Goal: Task Accomplishment & Management: Use online tool/utility

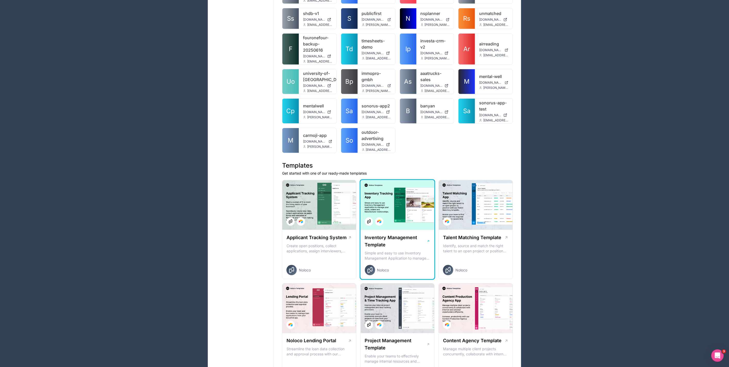
scroll to position [1013, 0]
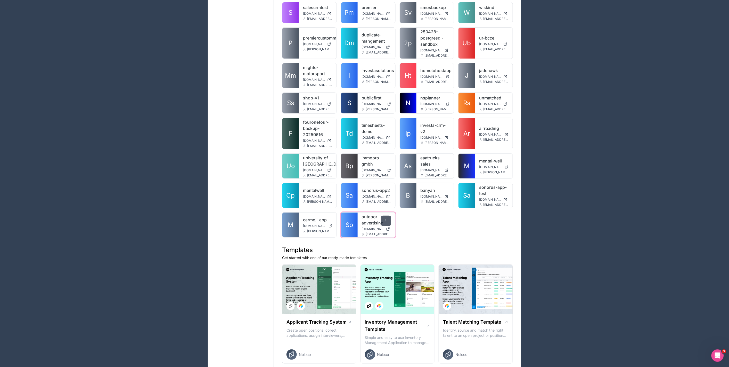
click at [386, 216] on div at bounding box center [386, 220] width 10 height 10
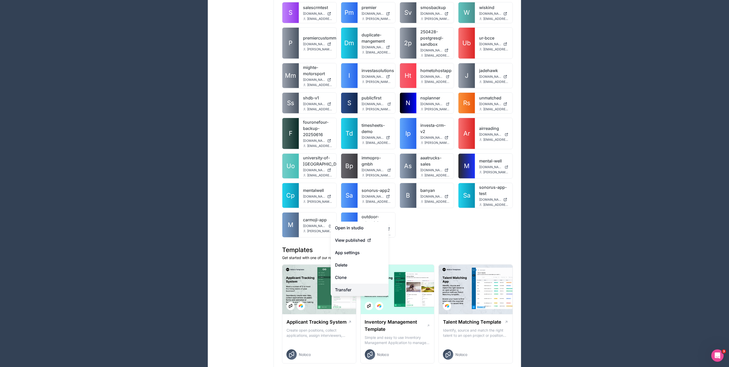
click at [360, 288] on link "Transfer" at bounding box center [360, 289] width 58 height 12
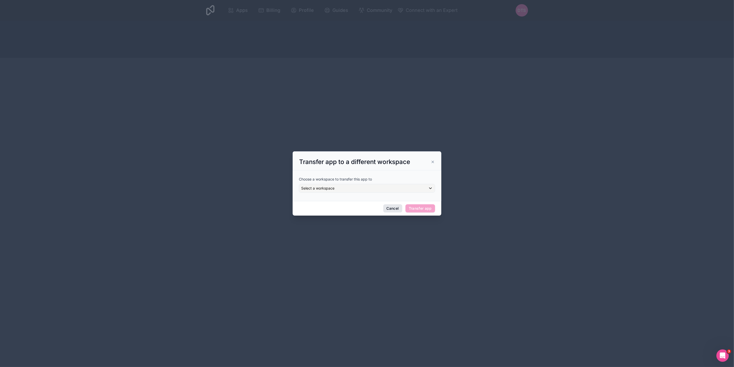
click at [391, 212] on button "Cancel" at bounding box center [392, 208] width 19 height 8
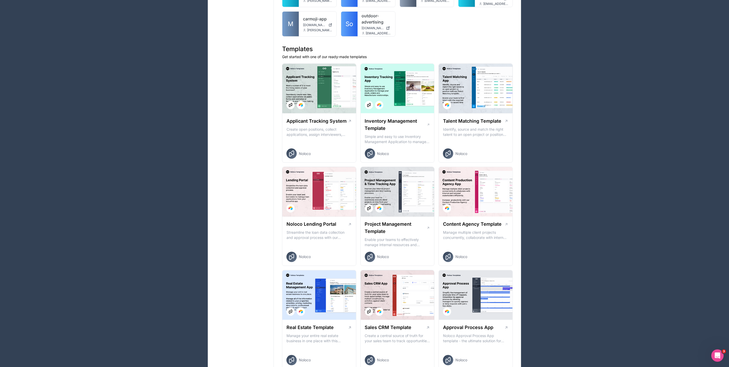
scroll to position [1071, 0]
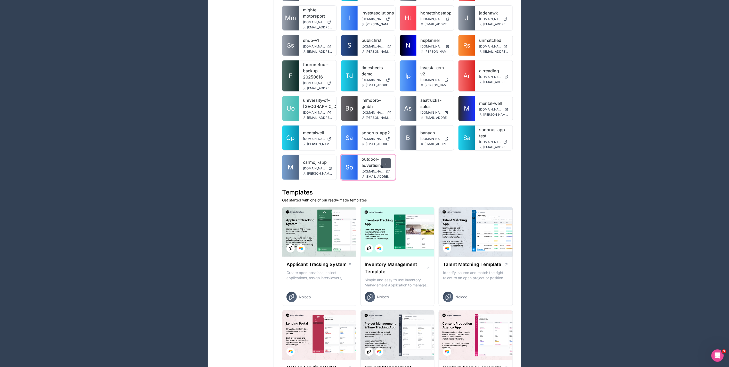
click at [389, 158] on div at bounding box center [386, 163] width 10 height 10
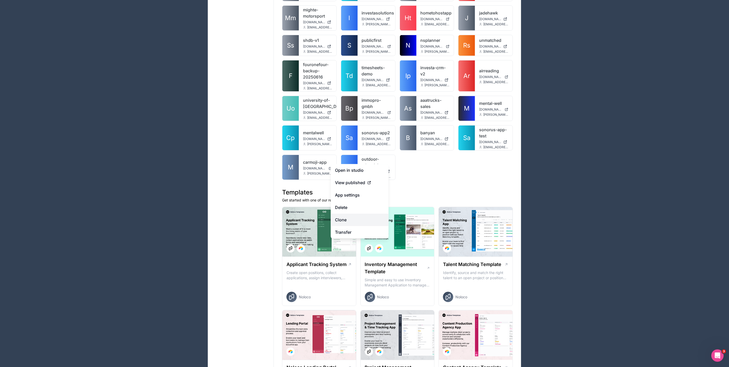
click at [355, 221] on link "Clone" at bounding box center [360, 220] width 58 height 12
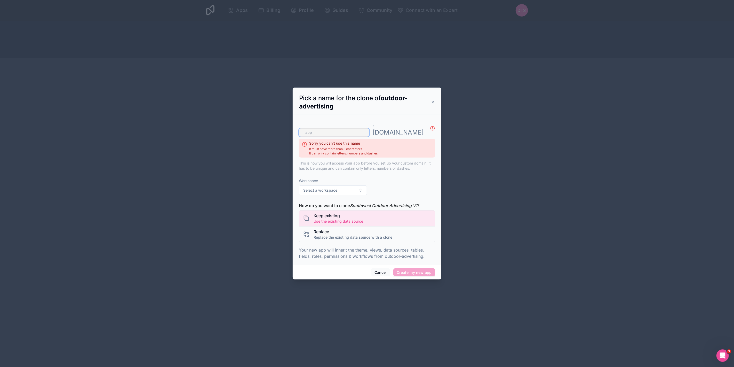
click at [333, 128] on input "text" at bounding box center [334, 132] width 70 height 8
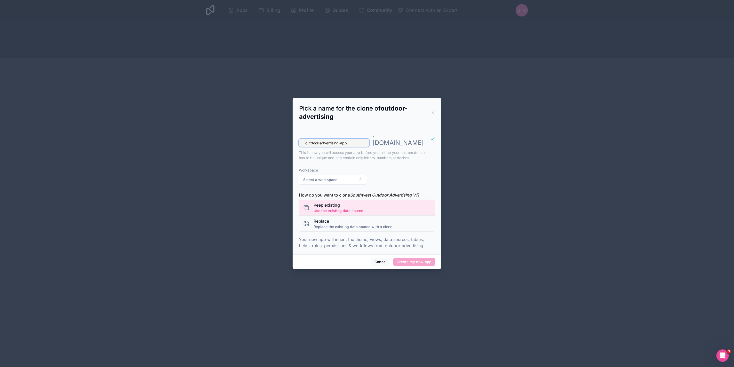
type input "outdoor-advertising-app"
click at [389, 158] on div "outdoor-advertising-app . [DOMAIN_NAME] This is how you will access your app be…" at bounding box center [367, 145] width 136 height 36
click at [348, 175] on button "Select a workspace" at bounding box center [333, 180] width 68 height 10
click at [360, 153] on div "outdoor-advertising-app . [DOMAIN_NAME] This is how you will access your app be…" at bounding box center [367, 145] width 136 height 36
click at [358, 218] on span "Replace" at bounding box center [352, 221] width 79 height 6
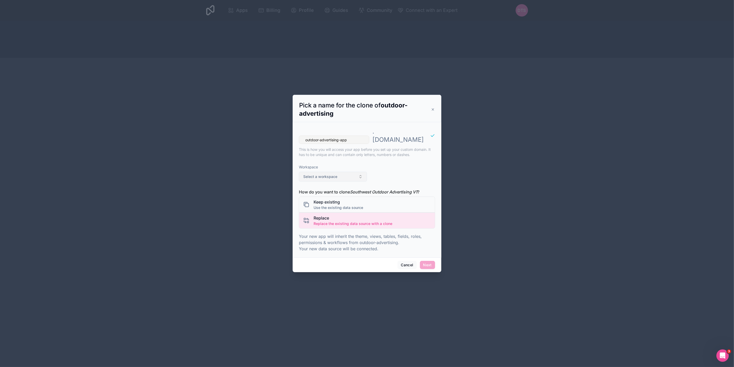
click at [319, 174] on span "Select a workspace" at bounding box center [320, 176] width 34 height 5
click at [319, 194] on div "sonorus" at bounding box center [333, 193] width 66 height 8
click at [384, 165] on div "Workspace sonorus" at bounding box center [367, 172] width 136 height 25
drag, startPoint x: 425, startPoint y: 261, endPoint x: 418, endPoint y: 254, distance: 10.2
click at [426, 261] on button "Next" at bounding box center [427, 265] width 15 height 8
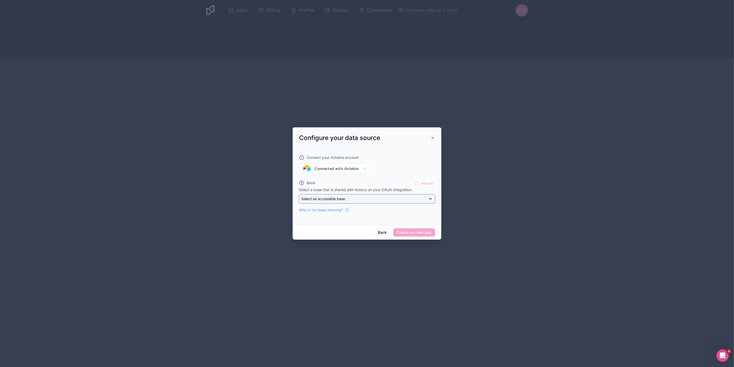
click at [337, 198] on span "Select an accessible base" at bounding box center [323, 198] width 44 height 4
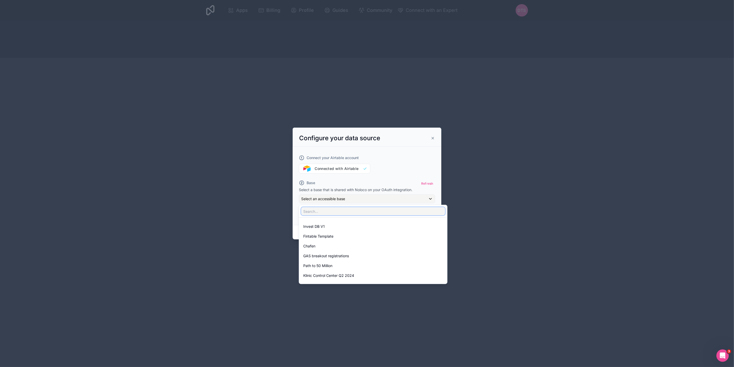
click at [356, 213] on input "text" at bounding box center [373, 211] width 144 height 8
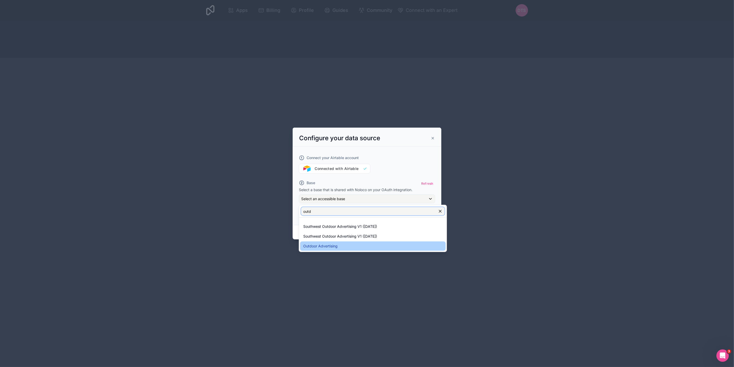
type input "outd"
click at [330, 249] on div "Outdoor Advertising" at bounding box center [372, 245] width 145 height 9
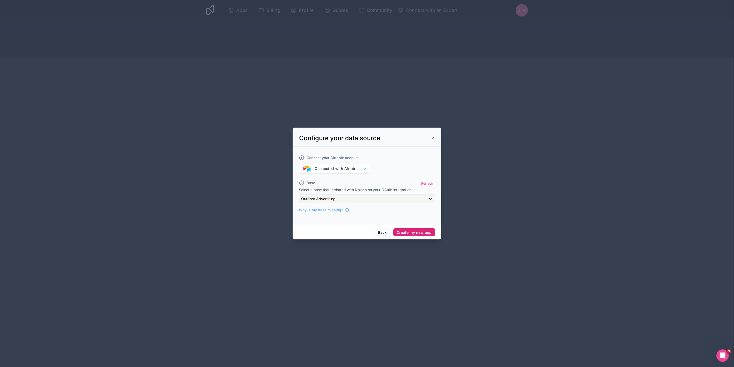
click at [410, 233] on button "Create my new app" at bounding box center [414, 232] width 42 height 8
